Goal: Information Seeking & Learning: Learn about a topic

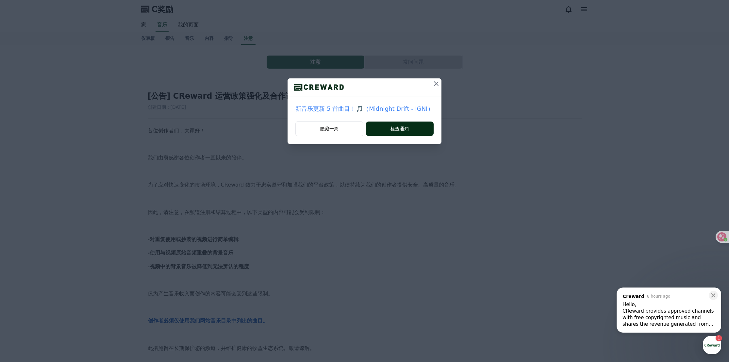
click at [380, 128] on button "检查通知" at bounding box center [400, 129] width 68 height 14
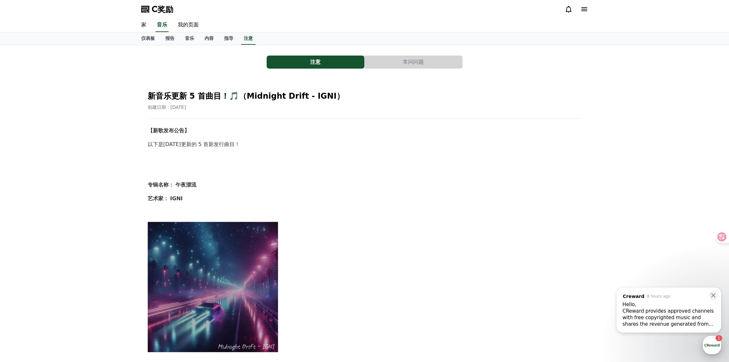
click at [712, 346] on div "button" at bounding box center [712, 345] width 18 height 18
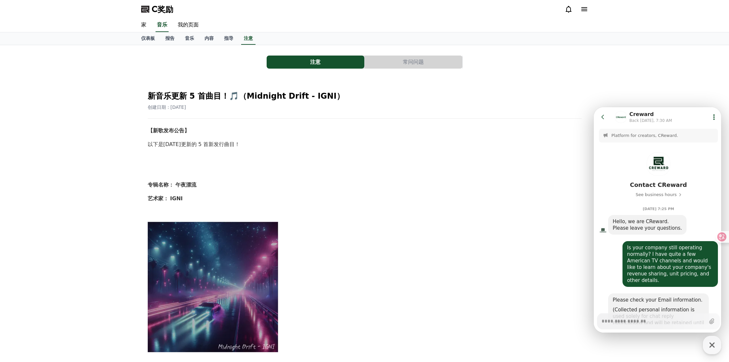
scroll to position [796, 0]
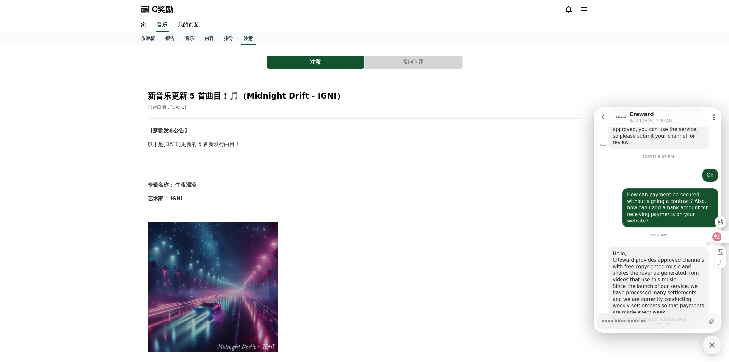
click at [721, 238] on icon at bounding box center [717, 236] width 9 height 9
type textarea "*"
click at [581, 10] on icon at bounding box center [585, 9] width 8 height 8
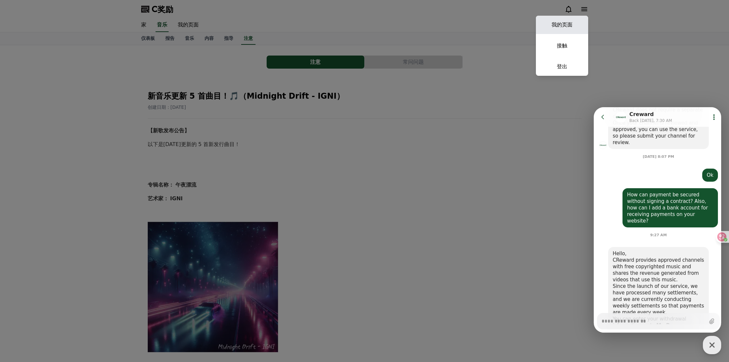
click at [559, 26] on font "我的页面" at bounding box center [562, 25] width 21 height 6
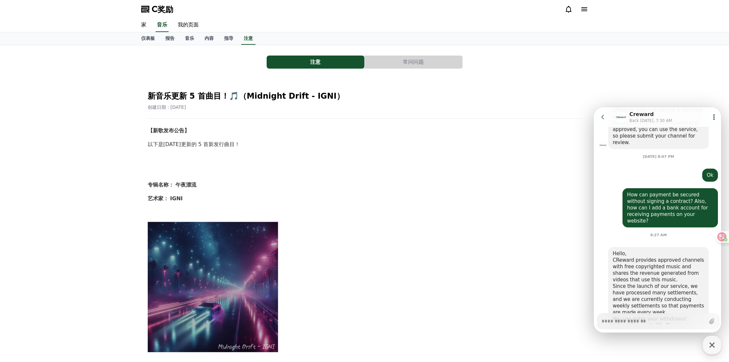
select select "**********"
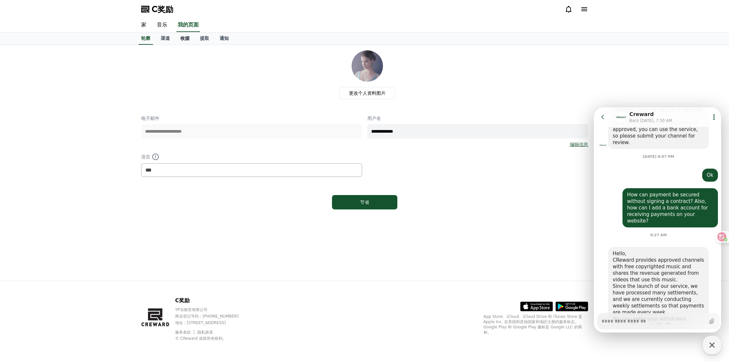
click at [185, 40] on font "收据" at bounding box center [184, 38] width 9 height 5
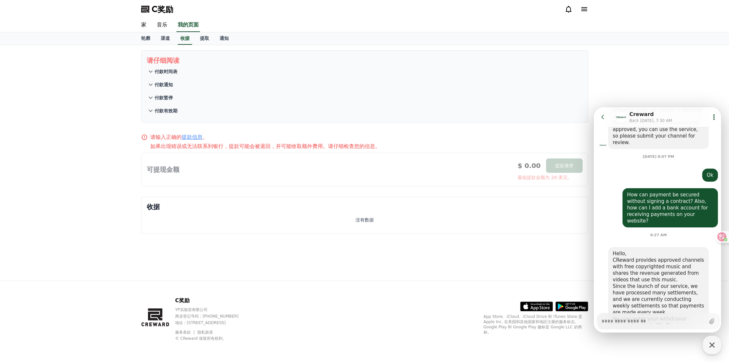
click at [193, 173] on div at bounding box center [365, 169] width 447 height 33
click at [194, 215] on div "没有数据" at bounding box center [365, 220] width 436 height 17
click at [173, 70] on font "付款时间表" at bounding box center [166, 71] width 23 height 5
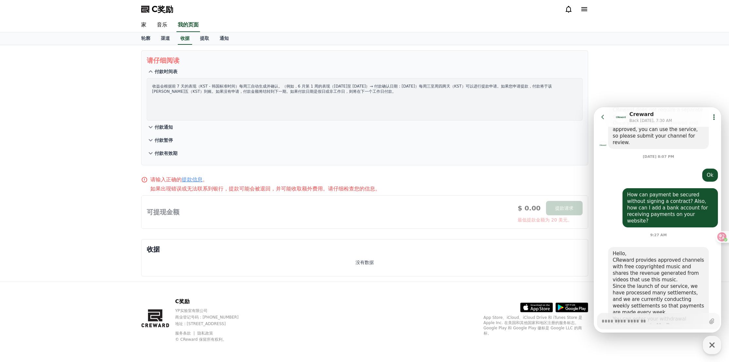
click at [168, 128] on font "付款通知" at bounding box center [164, 127] width 18 height 5
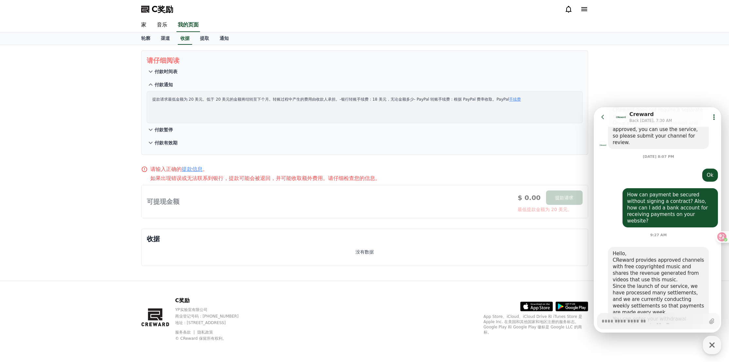
click at [168, 125] on button "付款暂停" at bounding box center [365, 129] width 436 height 13
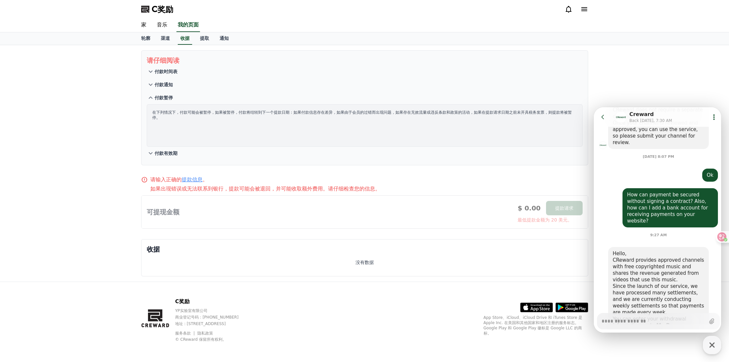
click at [172, 150] on p "付款有效期" at bounding box center [166, 153] width 23 height 7
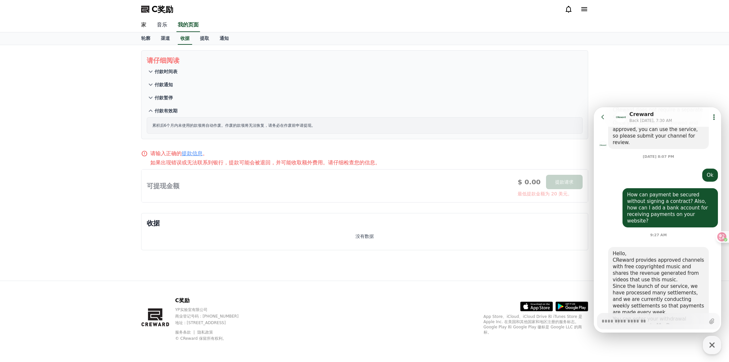
click at [164, 25] on font "音乐" at bounding box center [162, 25] width 10 height 6
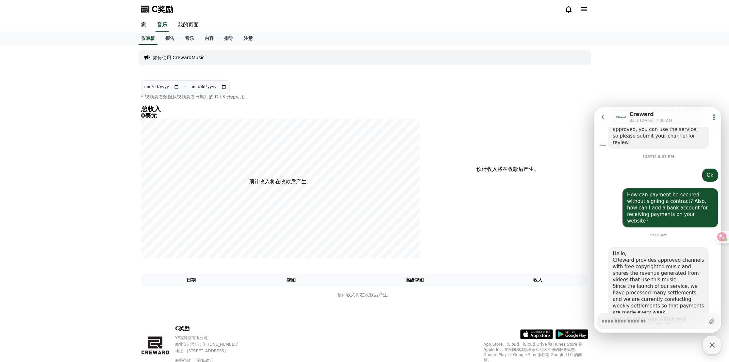
type textarea "*"
click at [166, 40] on font "报告" at bounding box center [169, 38] width 9 height 5
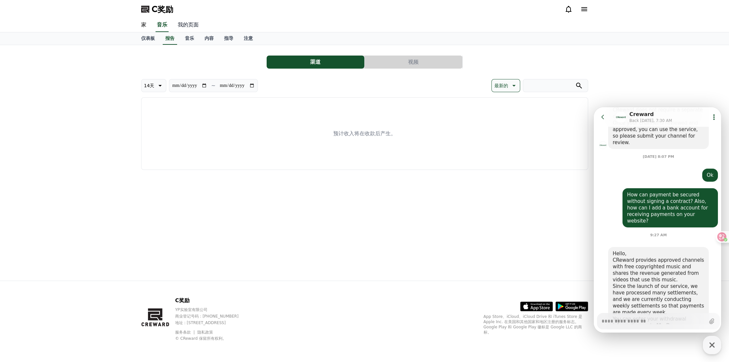
click at [191, 28] on font "我的页面" at bounding box center [188, 25] width 21 height 6
select select "**********"
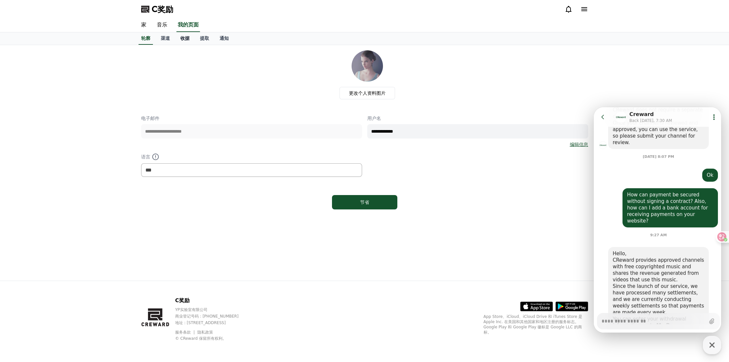
click at [179, 40] on link "收据" at bounding box center [185, 38] width 20 height 12
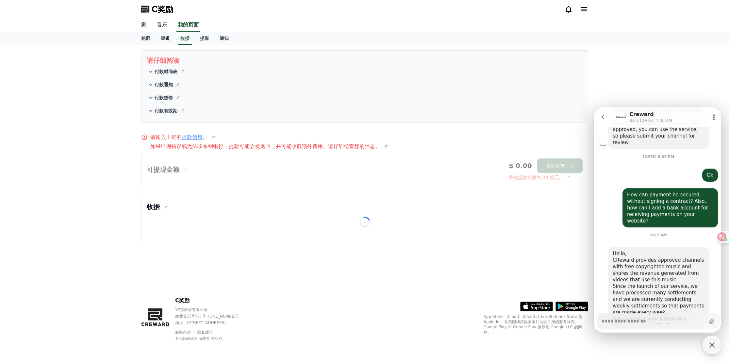
click at [165, 39] on font "渠道" at bounding box center [165, 38] width 9 height 5
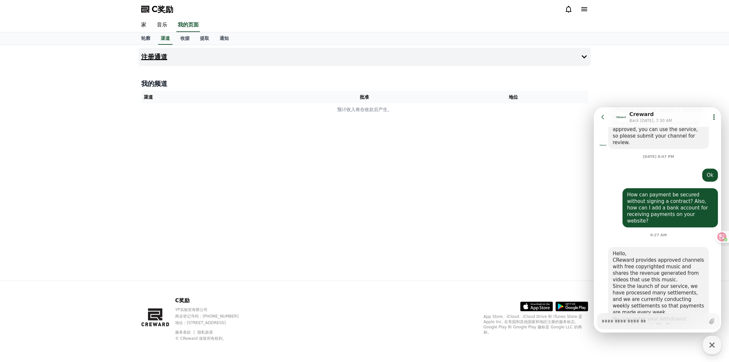
click at [300, 56] on button "注册通道" at bounding box center [365, 57] width 452 height 18
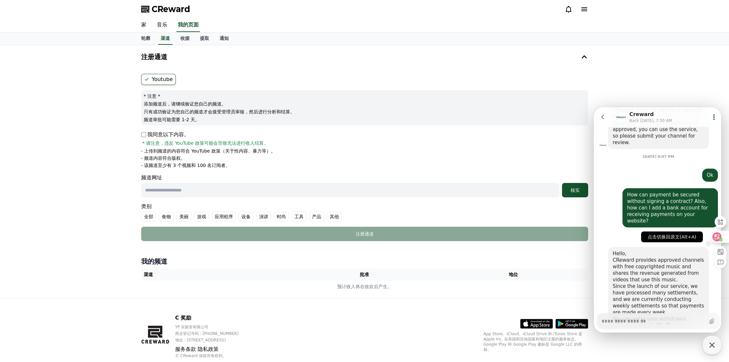
click at [719, 239] on div at bounding box center [720, 237] width 18 height 12
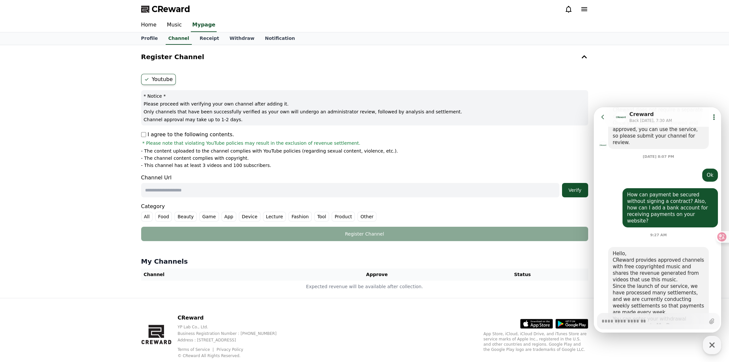
click at [616, 319] on textarea "Messenger Input Textarea" at bounding box center [654, 319] width 104 height 11
type textarea "*"
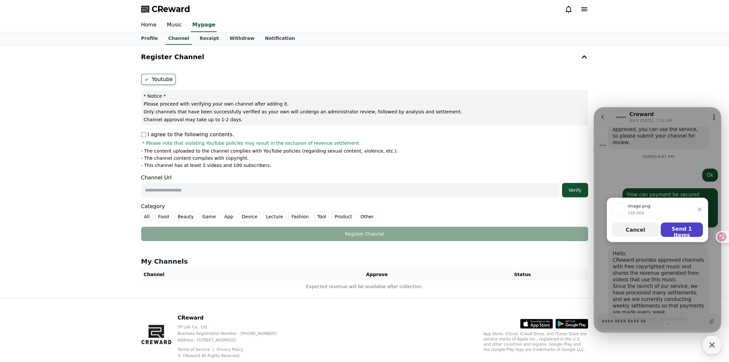
click at [677, 232] on button "Send 1 items" at bounding box center [682, 230] width 42 height 14
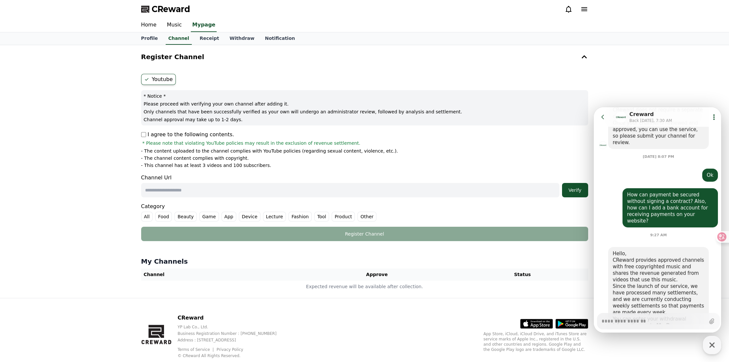
scroll to position [883, 0]
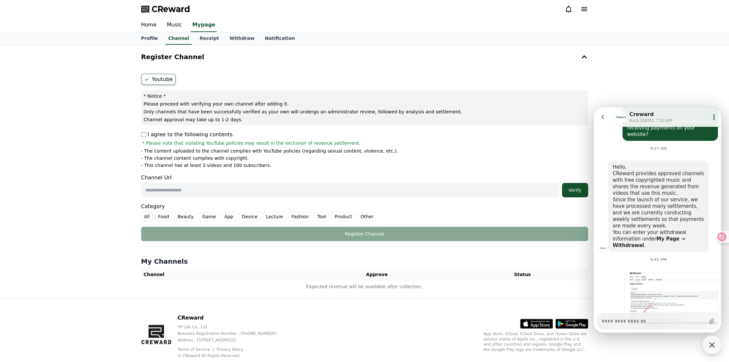
click at [628, 319] on textarea "Messenger Input Textarea" at bounding box center [654, 319] width 104 height 11
paste textarea "**********"
type textarea "*"
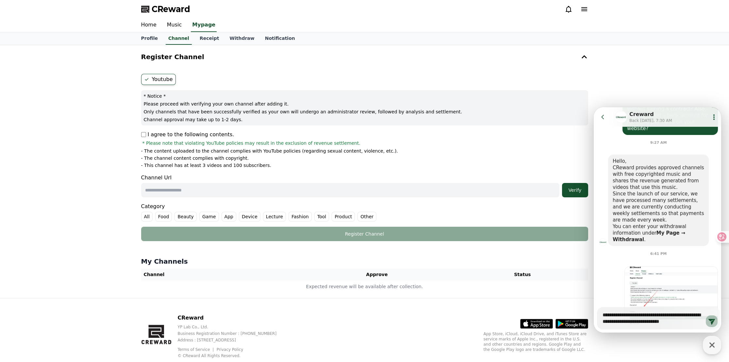
type textarea "**********"
click at [713, 322] on icon at bounding box center [712, 321] width 8 height 8
type textarea "*"
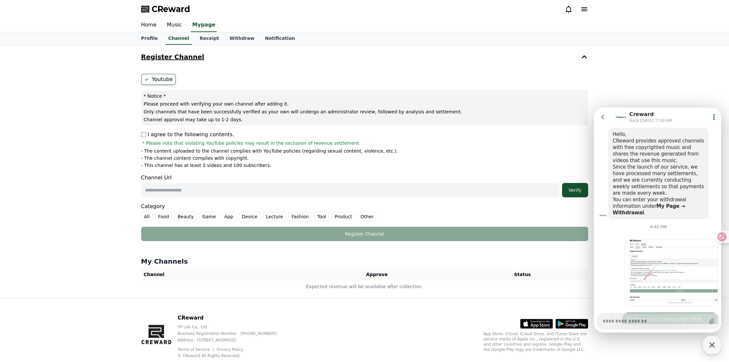
click at [479, 53] on button "Register Channel" at bounding box center [365, 57] width 452 height 18
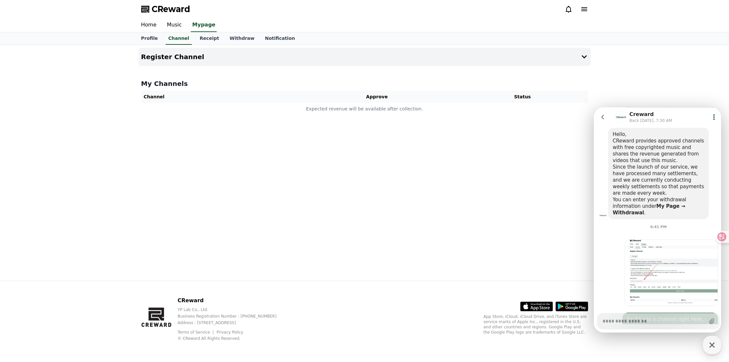
click at [583, 9] on icon at bounding box center [585, 9] width 8 height 8
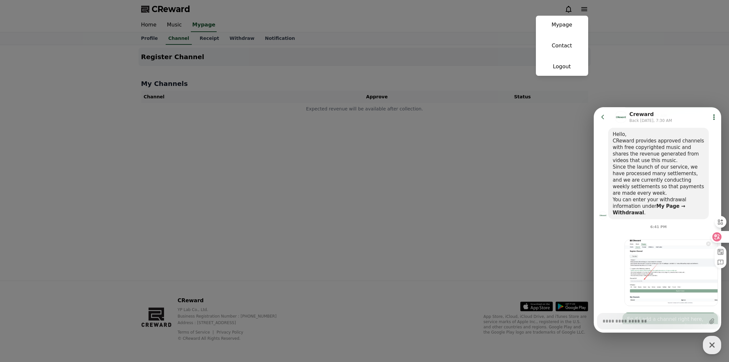
click at [717, 240] on icon at bounding box center [717, 237] width 7 height 7
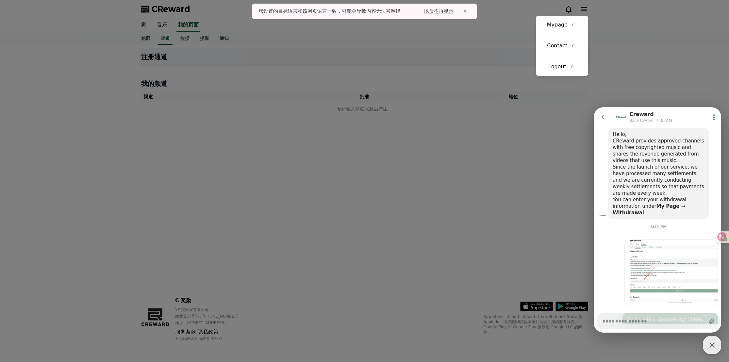
click at [428, 213] on button "close" at bounding box center [364, 181] width 729 height 362
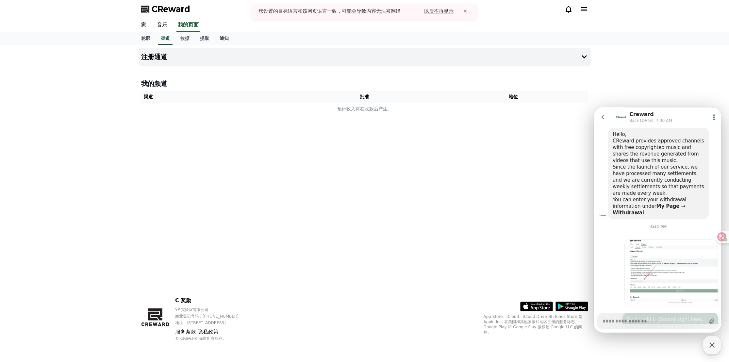
click at [467, 12] on span "×" at bounding box center [465, 12] width 10 height 8
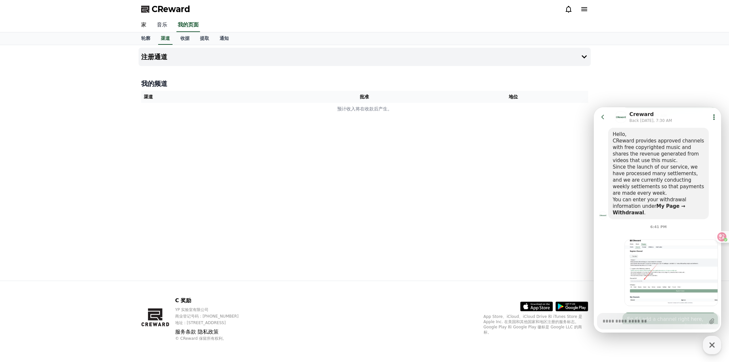
click at [164, 26] on font "音乐" at bounding box center [162, 25] width 10 height 6
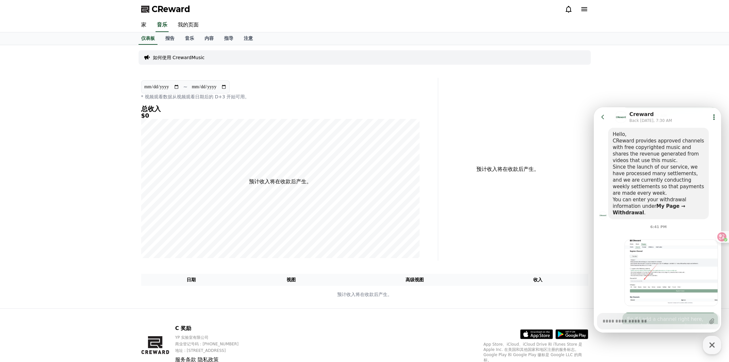
click at [585, 8] on icon at bounding box center [585, 9] width 8 height 8
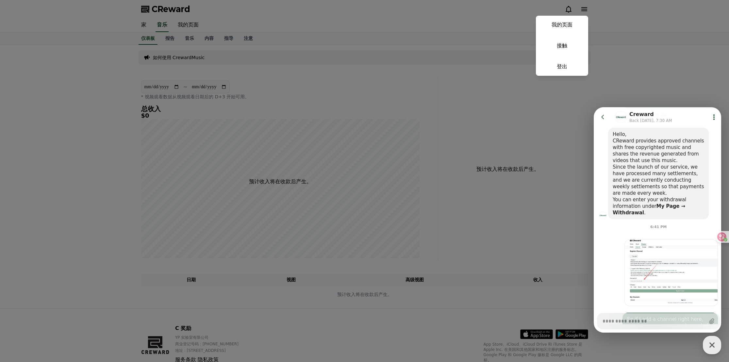
click at [358, 99] on button "close" at bounding box center [364, 181] width 729 height 362
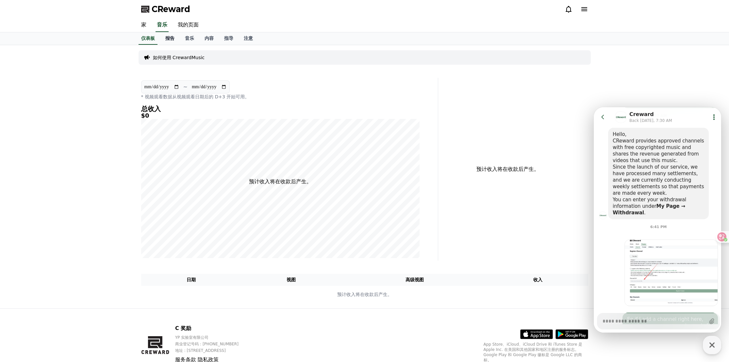
click at [167, 37] on font "报告" at bounding box center [169, 38] width 9 height 5
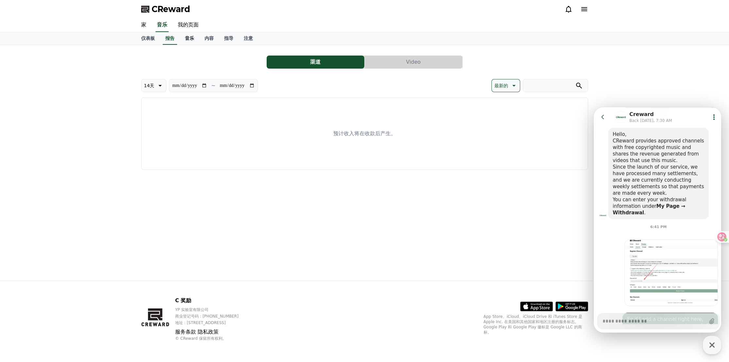
click at [187, 39] on font "音乐" at bounding box center [189, 38] width 9 height 5
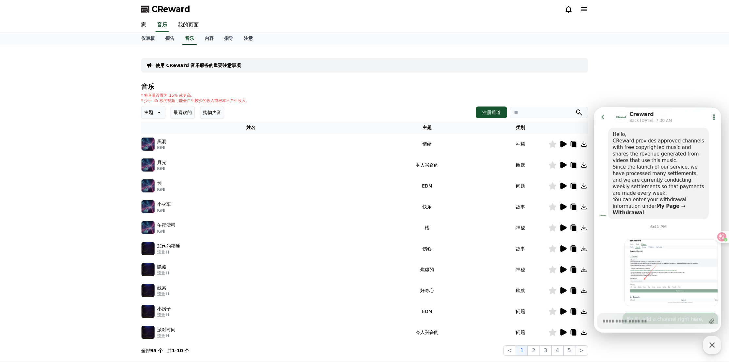
click at [561, 144] on icon at bounding box center [564, 144] width 6 height 7
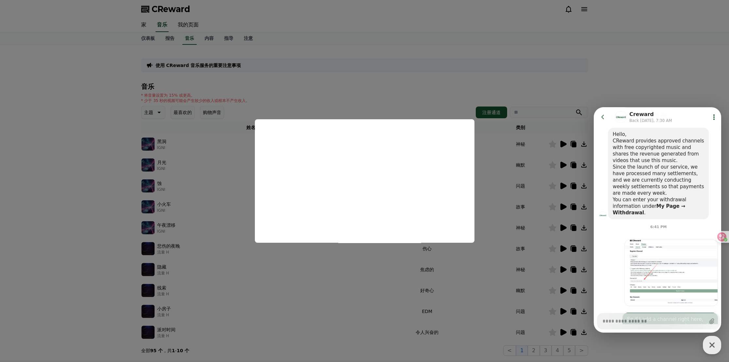
click at [417, 81] on button "close modal" at bounding box center [364, 181] width 729 height 362
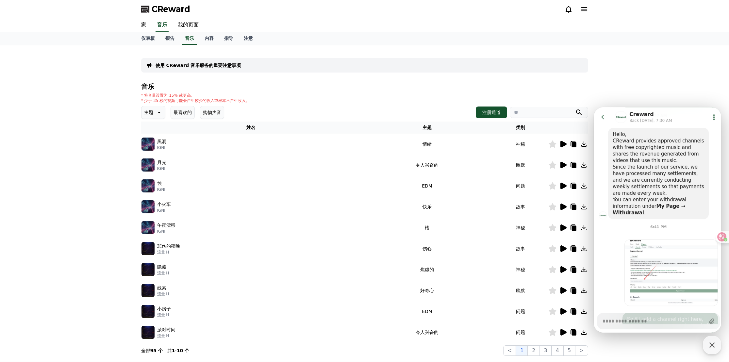
click at [573, 144] on icon at bounding box center [574, 144] width 5 height 5
click at [563, 163] on icon at bounding box center [564, 165] width 6 height 7
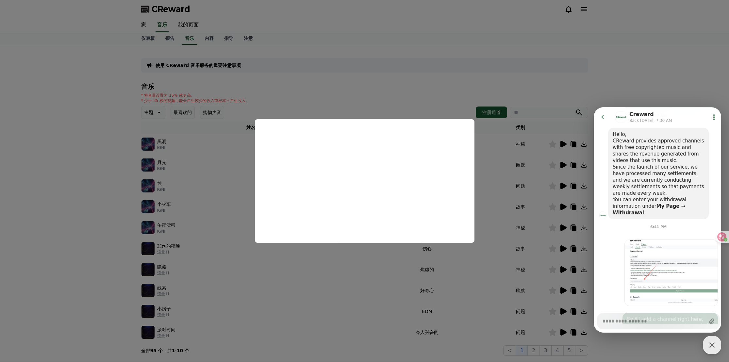
click at [444, 97] on button "close modal" at bounding box center [364, 181] width 729 height 362
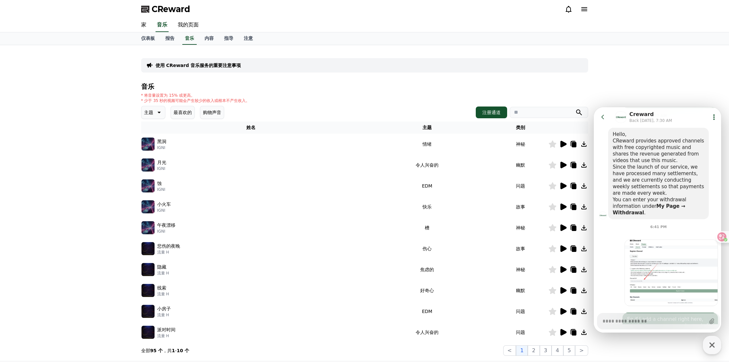
click at [561, 187] on icon at bounding box center [564, 186] width 6 height 7
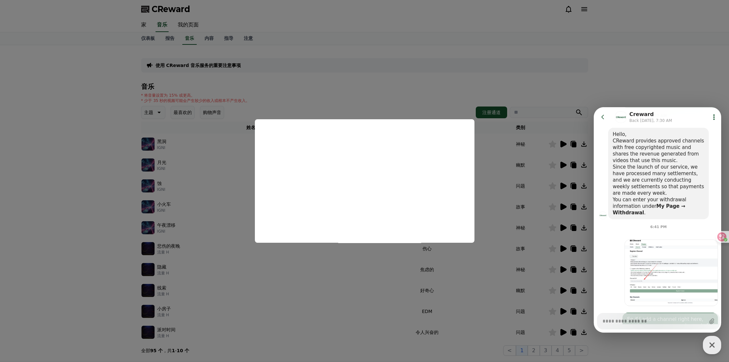
click at [436, 89] on button "close modal" at bounding box center [364, 181] width 729 height 362
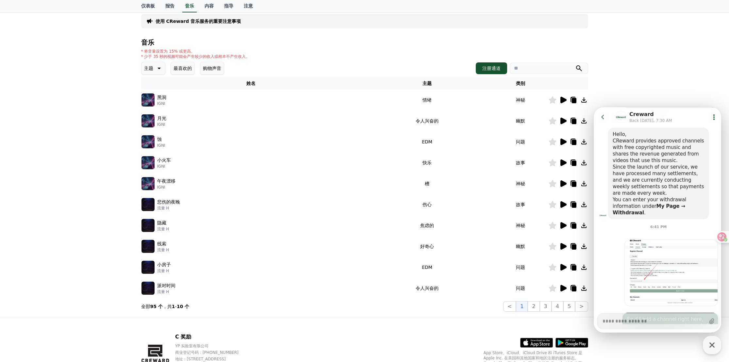
scroll to position [79, 0]
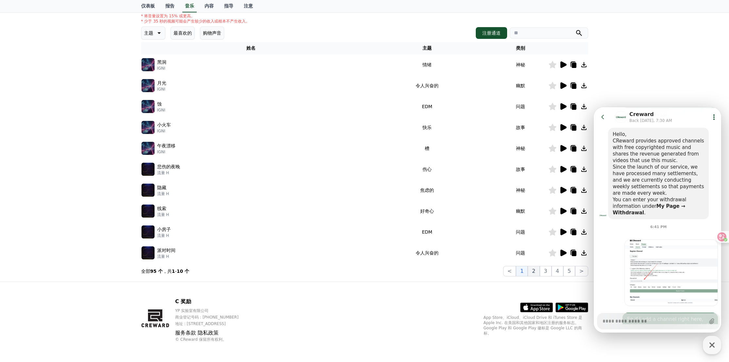
click at [535, 271] on button "2" at bounding box center [534, 271] width 12 height 10
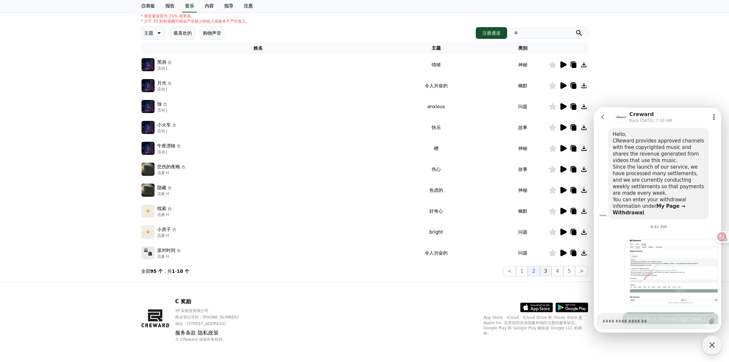
click at [545, 270] on button "3" at bounding box center [546, 271] width 12 height 10
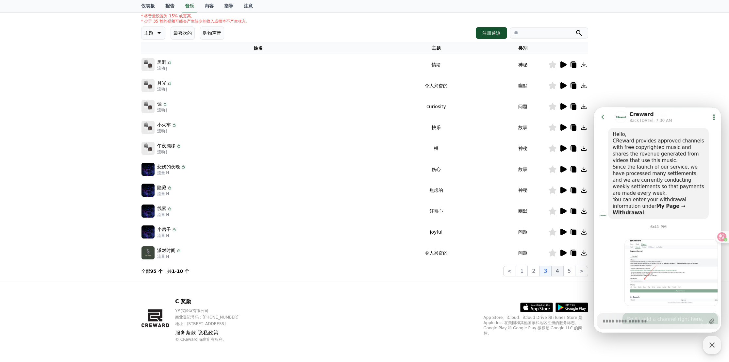
click at [560, 270] on button "4" at bounding box center [558, 271] width 12 height 10
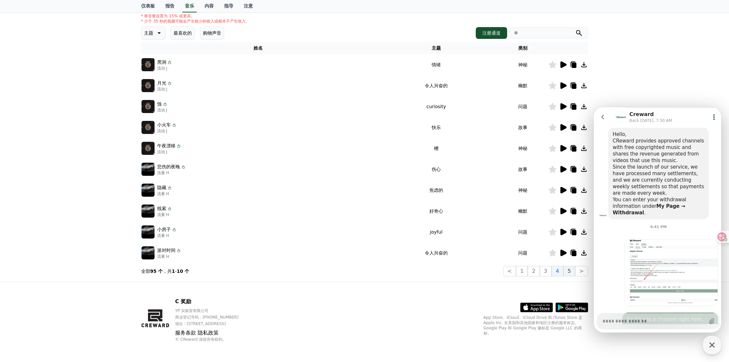
click at [568, 271] on button "5" at bounding box center [570, 271] width 12 height 10
click at [560, 64] on icon at bounding box center [563, 65] width 8 height 8
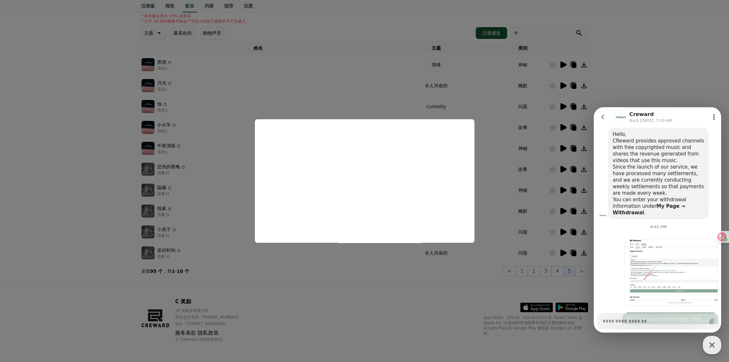
click at [419, 270] on button "close modal" at bounding box center [364, 181] width 729 height 362
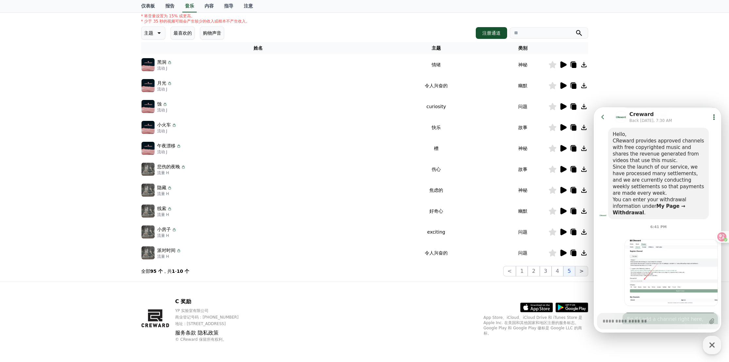
click at [582, 271] on button ">" at bounding box center [581, 271] width 13 height 10
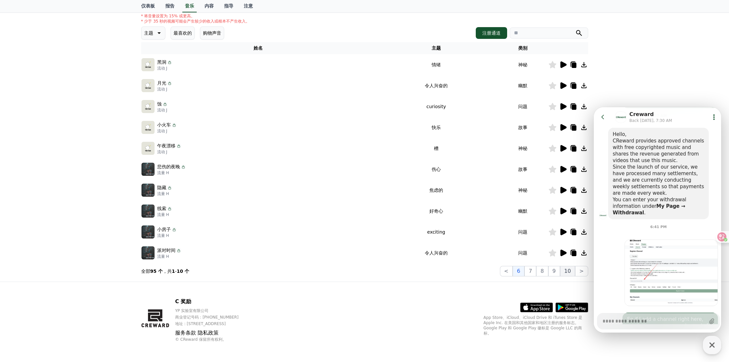
click at [573, 271] on button "10" at bounding box center [567, 271] width 15 height 10
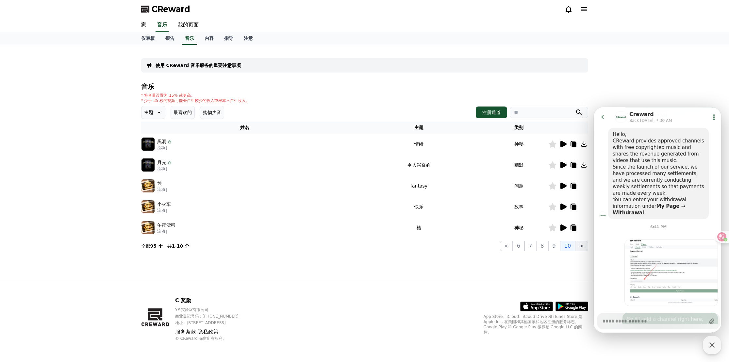
click at [584, 244] on button ">" at bounding box center [581, 246] width 13 height 10
click at [563, 225] on icon at bounding box center [564, 228] width 6 height 7
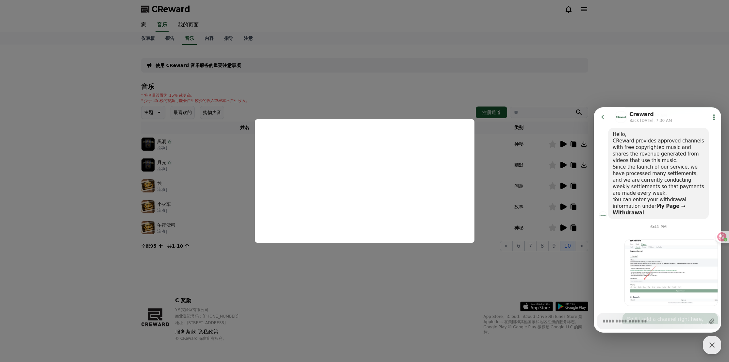
click at [414, 265] on button "close modal" at bounding box center [364, 181] width 729 height 362
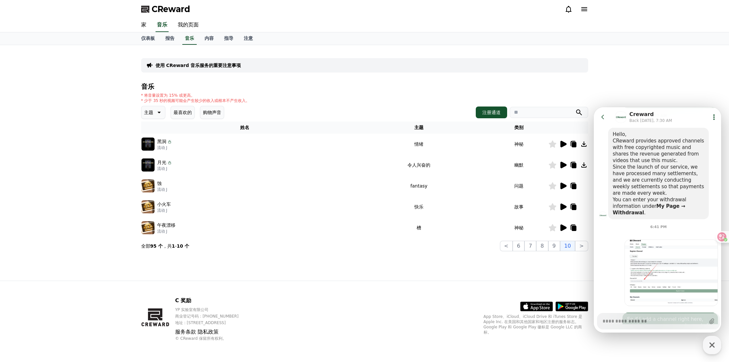
click at [564, 206] on icon at bounding box center [564, 207] width 6 height 7
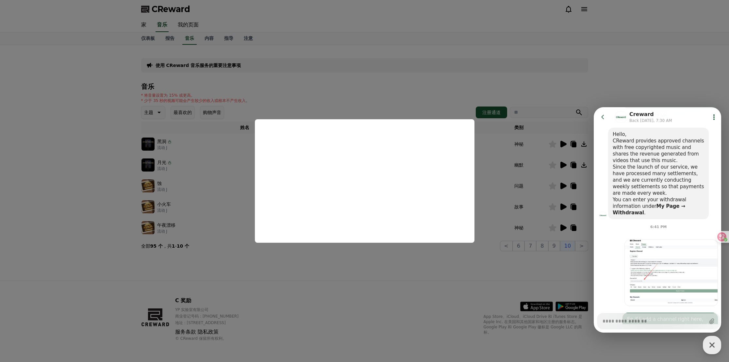
click at [410, 274] on button "close modal" at bounding box center [364, 181] width 729 height 362
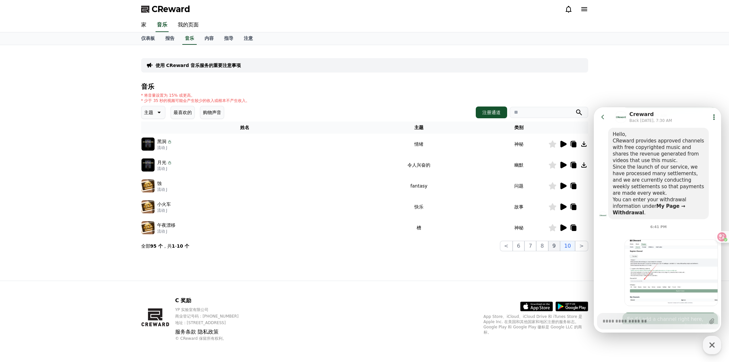
click at [555, 246] on button "9" at bounding box center [555, 246] width 12 height 10
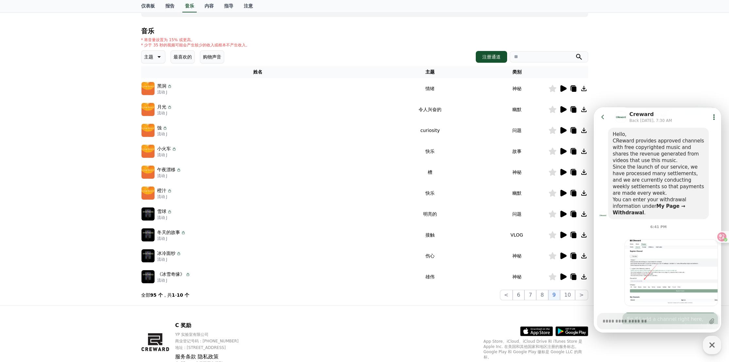
scroll to position [79, 0]
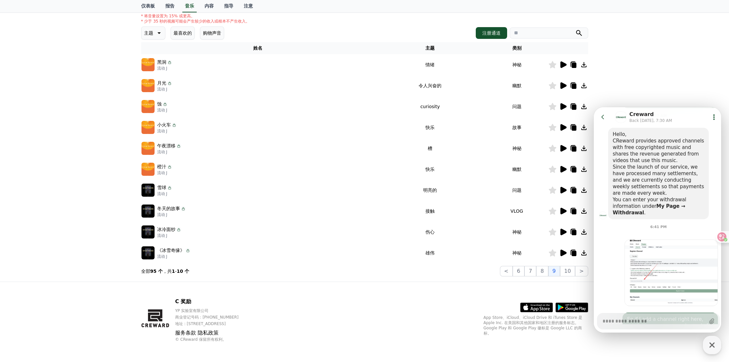
click at [564, 253] on icon at bounding box center [564, 253] width 6 height 7
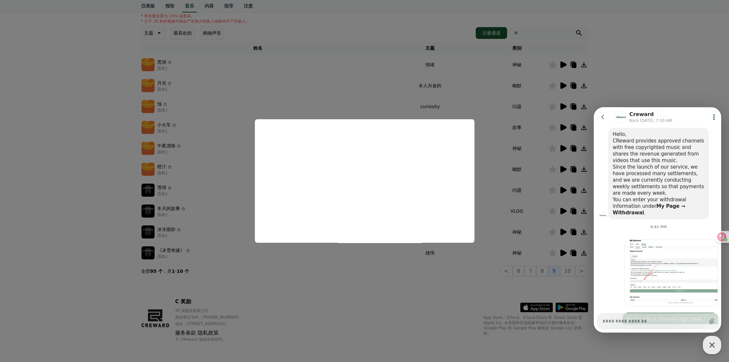
click at [356, 67] on button "close modal" at bounding box center [364, 181] width 729 height 362
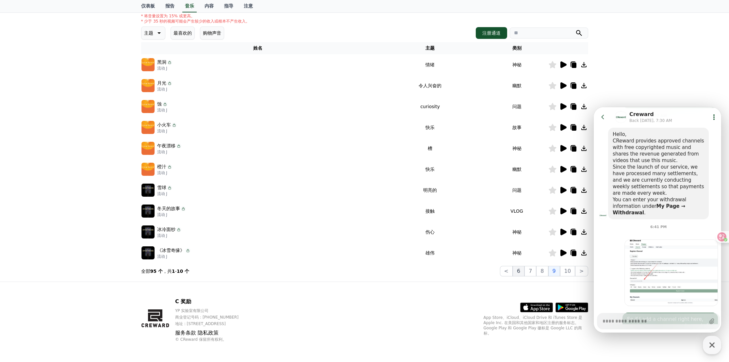
click at [521, 271] on button "6" at bounding box center [519, 271] width 12 height 10
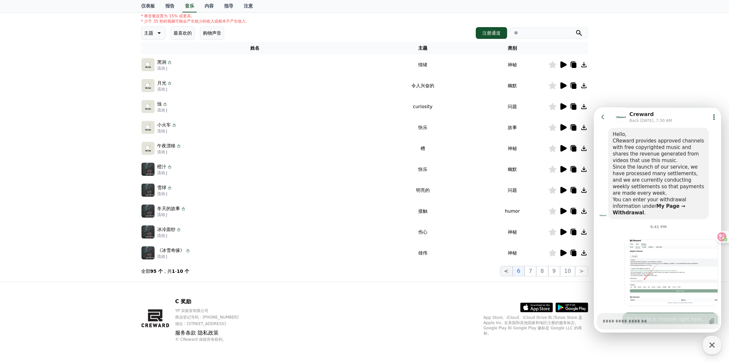
click at [512, 272] on button "<" at bounding box center [506, 271] width 13 height 10
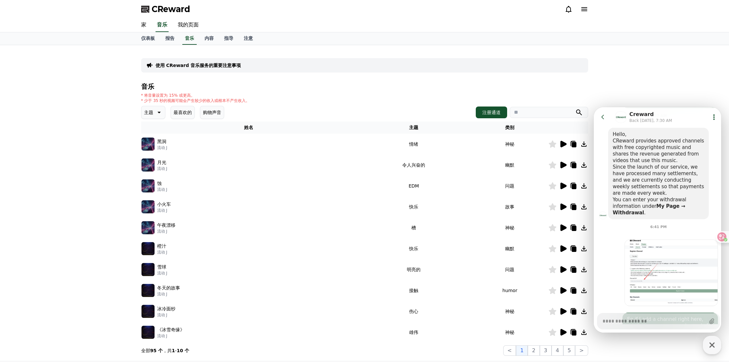
click at [581, 9] on div at bounding box center [577, 9] width 24 height 8
click at [583, 10] on icon at bounding box center [585, 9] width 6 height 4
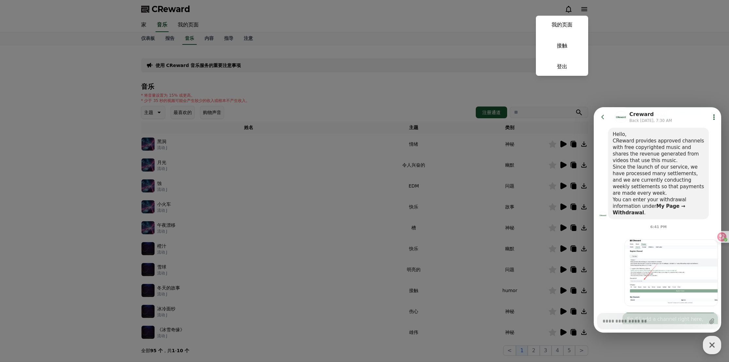
click at [406, 92] on button "close" at bounding box center [364, 181] width 729 height 362
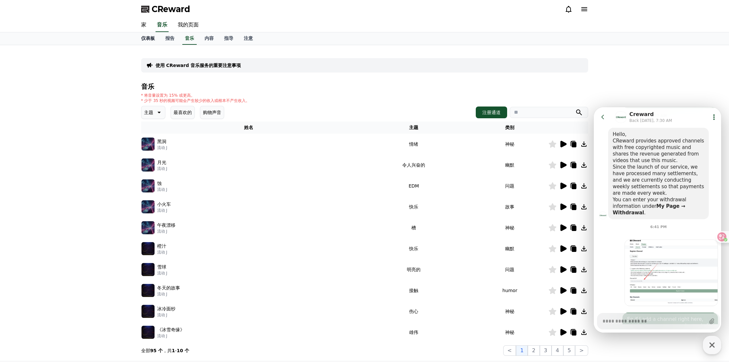
click at [149, 37] on font "仪表板" at bounding box center [148, 38] width 14 height 5
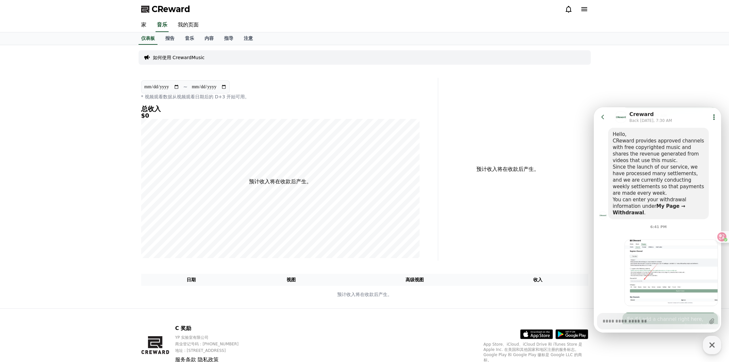
drag, startPoint x: 192, startPoint y: 9, endPoint x: 153, endPoint y: 10, distance: 38.6
click at [153, 10] on div "CReward" at bounding box center [365, 9] width 458 height 18
copy span "CReward"
click at [186, 39] on font "音乐" at bounding box center [189, 38] width 9 height 5
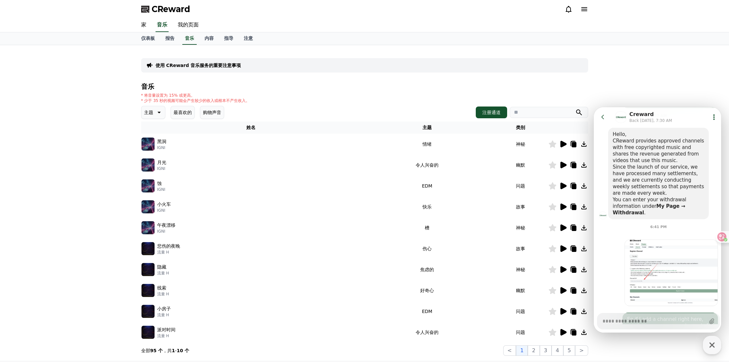
type textarea "*"
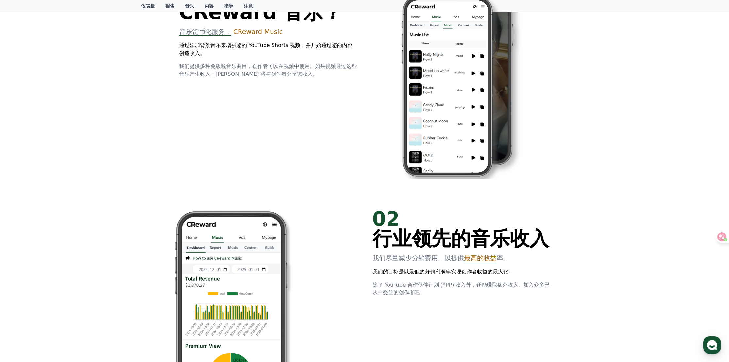
scroll to position [54, 0]
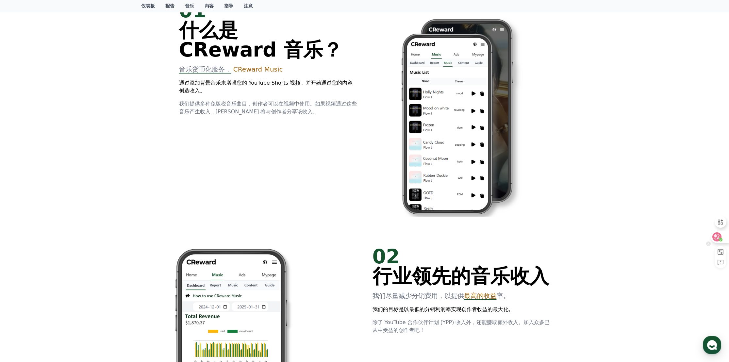
click at [719, 241] on icon at bounding box center [717, 236] width 9 height 9
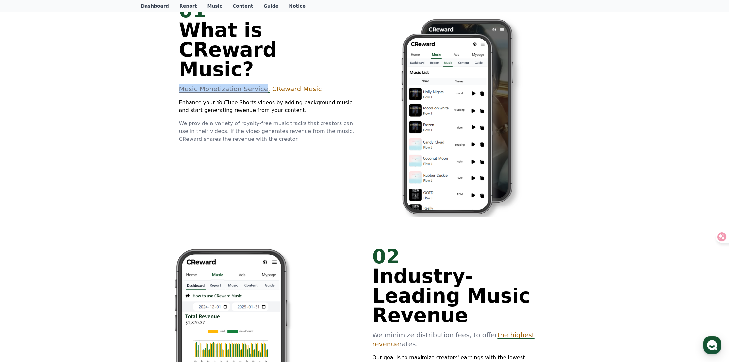
drag, startPoint x: 177, startPoint y: 68, endPoint x: 264, endPoint y: 69, distance: 87.3
click at [264, 69] on div "01 What is CReward Music? Music Monetization Service, CReward Music Enhance you…" at bounding box center [365, 113] width 392 height 246
copy span "Music Monetization Service"
click at [718, 238] on icon at bounding box center [718, 236] width 6 height 5
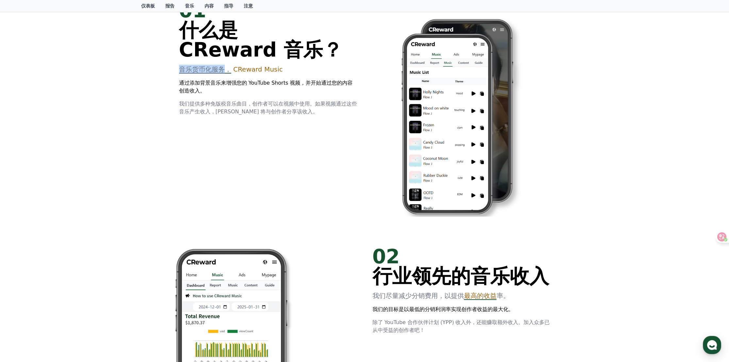
drag, startPoint x: 180, startPoint y: 70, endPoint x: 224, endPoint y: 70, distance: 44.1
click at [224, 70] on span "音乐货币化服务，" at bounding box center [205, 69] width 52 height 8
copy span "音乐货币化服务"
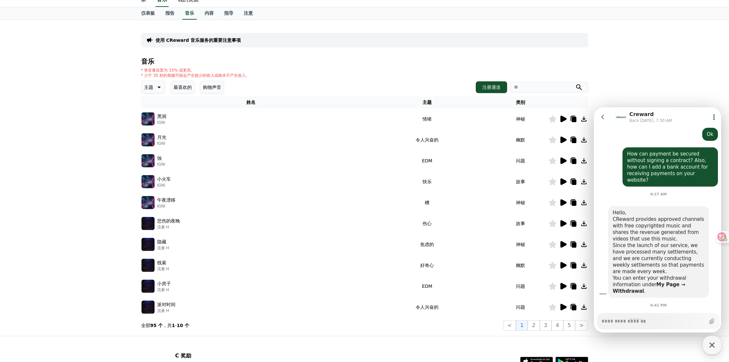
scroll to position [916, 0]
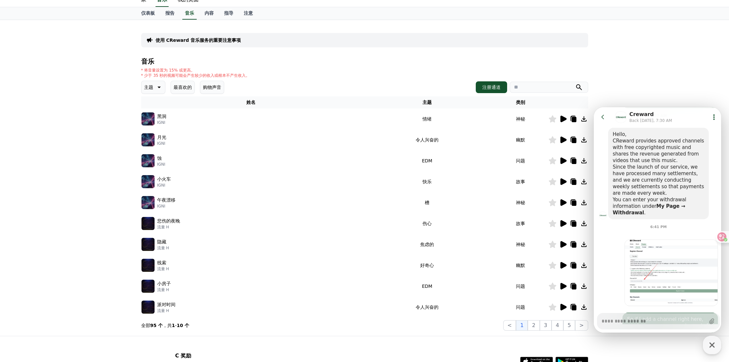
click at [302, 68] on div "* 将音量设置为 15% 或更高。 * 少于 35 秒的视频可能会产生较少的收入或根本不产生收入。" at bounding box center [364, 73] width 447 height 10
type textarea "*"
